Goal: Download file/media: Download file/media

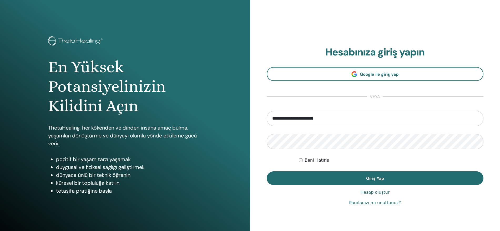
click at [335, 122] on input "**********" at bounding box center [375, 118] width 217 height 15
drag, startPoint x: 303, startPoint y: 118, endPoint x: 257, endPoint y: 111, distance: 45.6
click at [257, 111] on div "**********" at bounding box center [375, 126] width 250 height 252
type input "**********"
click at [259, 140] on div "**********" at bounding box center [375, 126] width 250 height 252
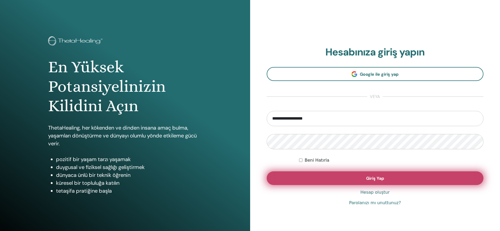
click at [414, 180] on button "Giriş Yap" at bounding box center [375, 178] width 217 height 14
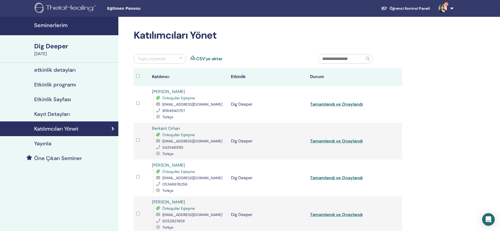
click at [52, 25] on h4 "Seminerlerim" at bounding box center [74, 25] width 81 height 6
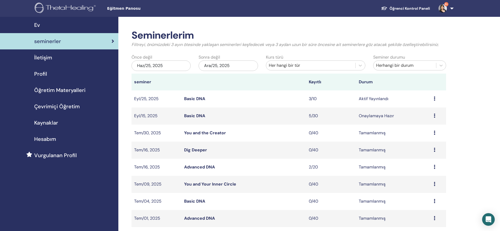
click at [435, 98] on icon at bounding box center [434, 98] width 2 height 4
click at [423, 118] on link "katılımcılar" at bounding box center [420, 118] width 21 height 6
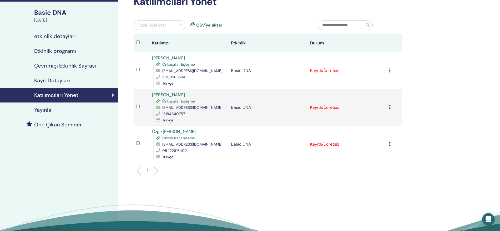
scroll to position [44, 0]
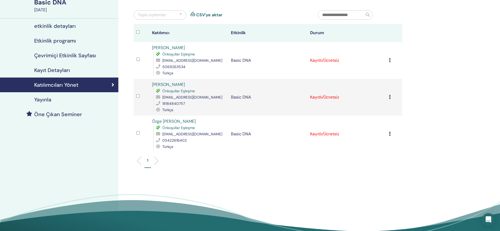
click at [389, 59] on icon at bounding box center [390, 60] width 2 height 4
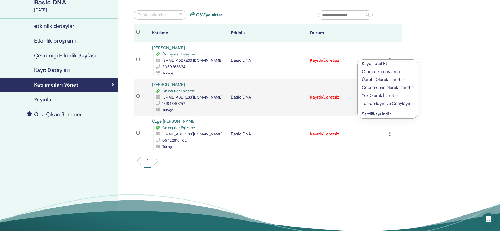
click at [383, 114] on link "Sertifikayı İndir" at bounding box center [376, 114] width 29 height 6
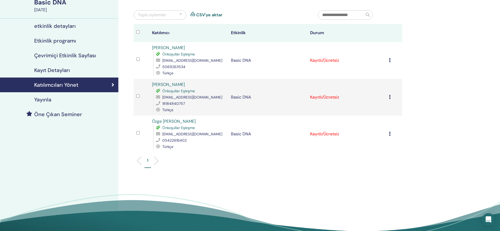
click at [390, 96] on icon at bounding box center [390, 97] width 2 height 4
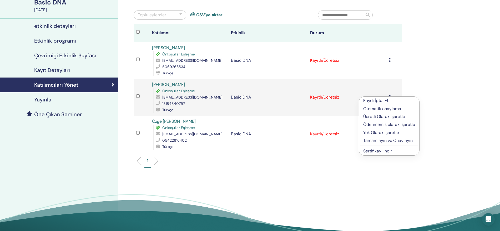
click at [383, 150] on link "Sertifikayı İndir" at bounding box center [377, 151] width 29 height 6
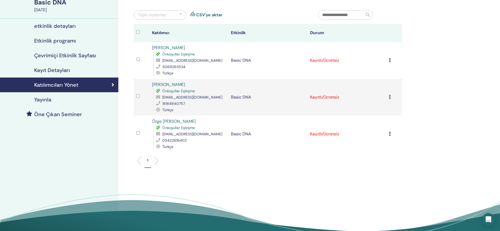
click at [390, 133] on icon at bounding box center [390, 134] width 2 height 4
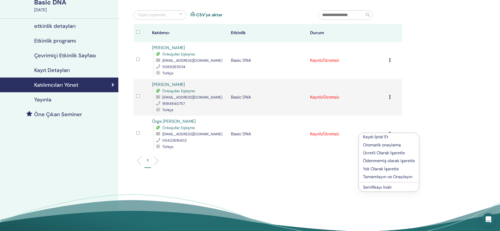
click at [383, 186] on link "Sertifikayı İndir" at bounding box center [377, 188] width 29 height 6
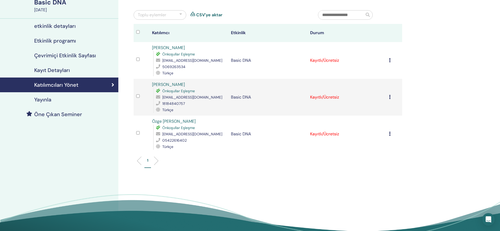
scroll to position [0, 0]
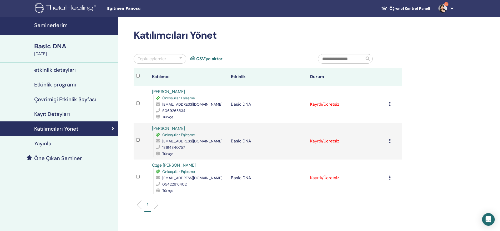
click at [56, 25] on h4 "Seminerlerim" at bounding box center [74, 25] width 81 height 6
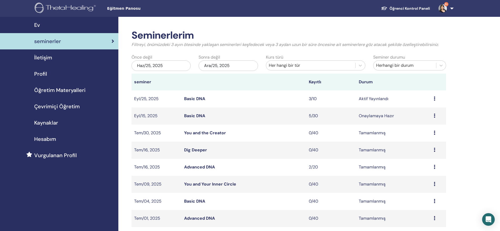
click at [57, 91] on span "Öğretim Materyalleri" at bounding box center [59, 90] width 51 height 8
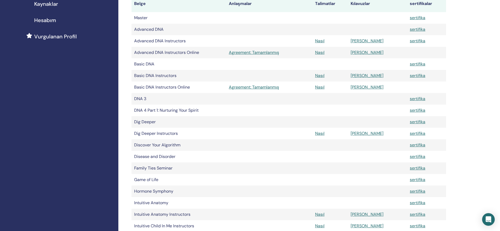
scroll to position [131, 0]
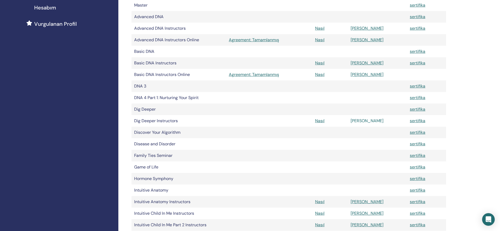
click at [373, 120] on link "[PERSON_NAME]" at bounding box center [366, 121] width 33 height 6
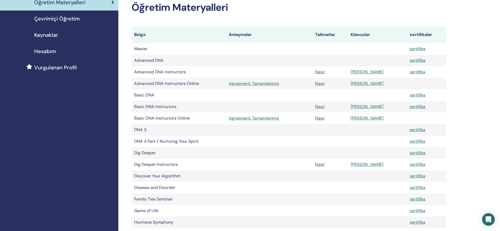
scroll to position [88, 0]
click at [372, 108] on link "[PERSON_NAME]" at bounding box center [366, 107] width 33 height 6
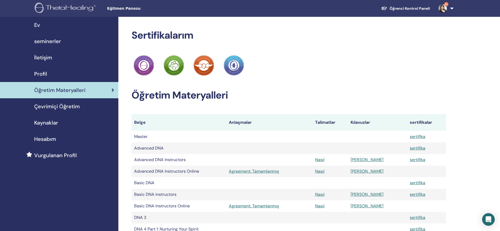
scroll to position [86, 0]
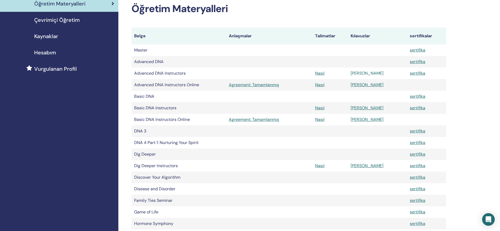
click at [373, 74] on link "[PERSON_NAME]" at bounding box center [366, 73] width 33 height 6
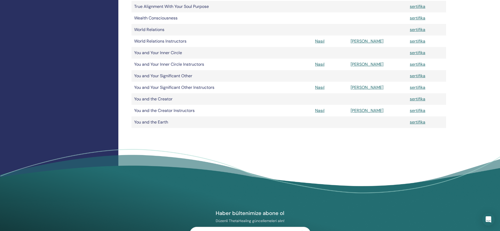
scroll to position [480, 0]
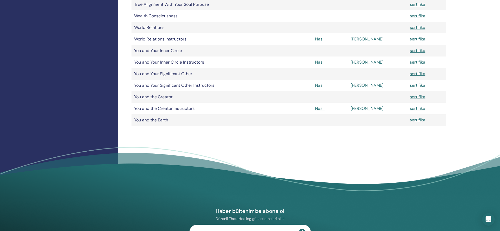
click at [374, 109] on link "[PERSON_NAME]" at bounding box center [366, 109] width 33 height 6
